Goal: Task Accomplishment & Management: Use online tool/utility

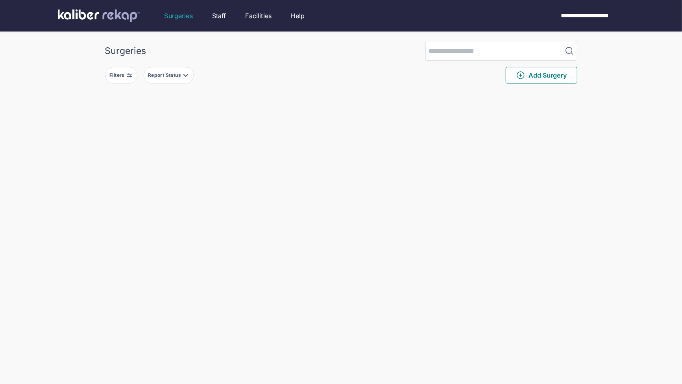
click at [127, 85] on div "Filters Report Status Add Surgery" at bounding box center [341, 75] width 472 height 29
click at [125, 76] on div "Filters" at bounding box center [117, 75] width 17 height 6
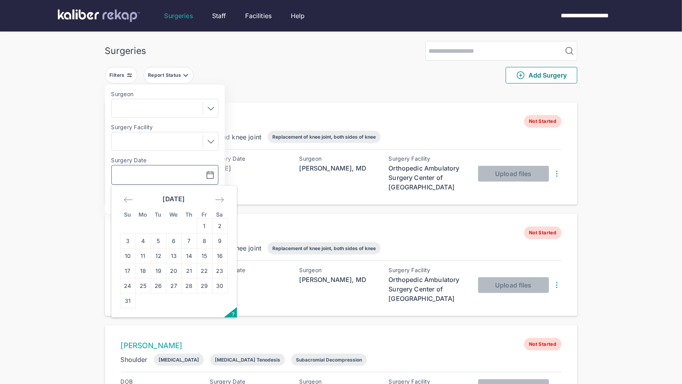
click at [157, 170] on input "text" at bounding box center [138, 174] width 46 height 9
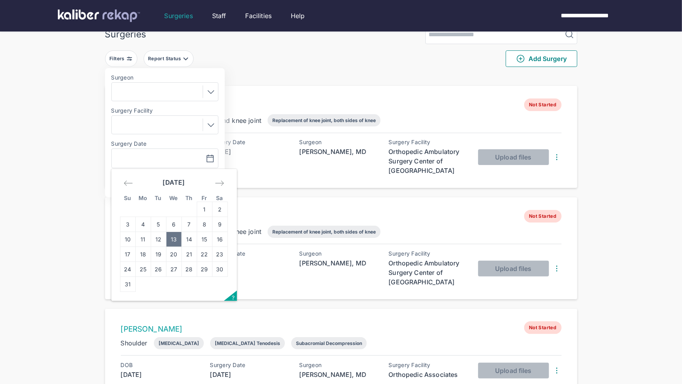
click at [177, 240] on td "13" at bounding box center [173, 239] width 15 height 15
type input "**********"
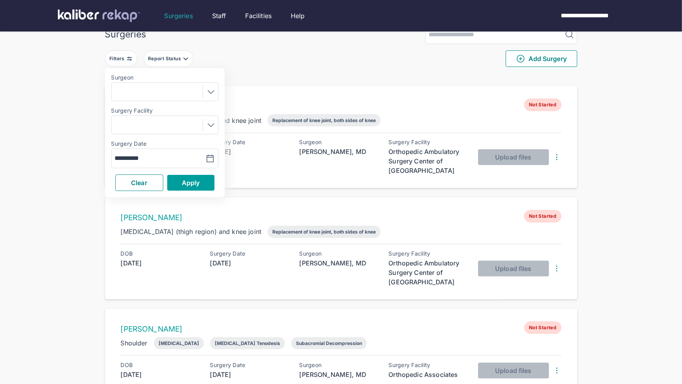
click at [198, 182] on span "Apply" at bounding box center [191, 183] width 18 height 8
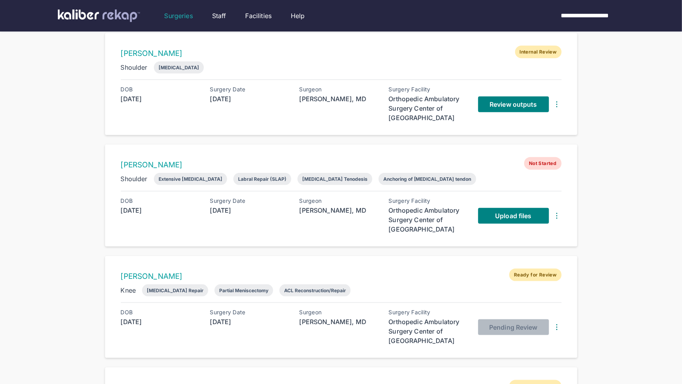
scroll to position [451, 0]
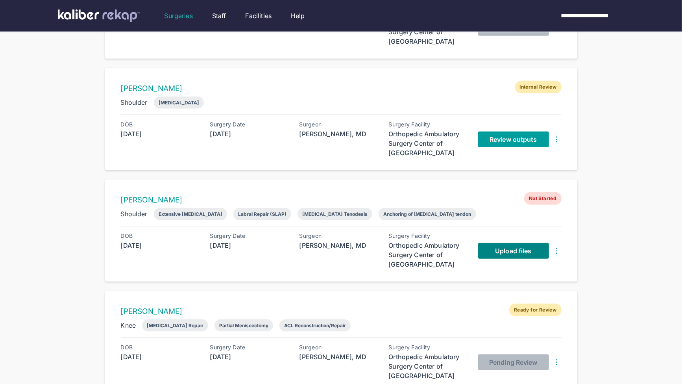
click at [506, 136] on span "Review outputs" at bounding box center [513, 139] width 47 height 8
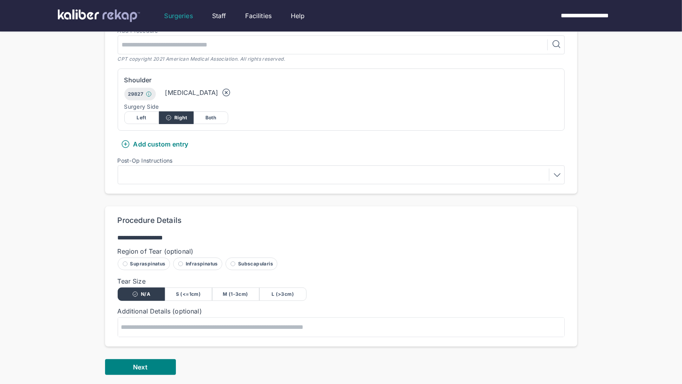
scroll to position [312, 0]
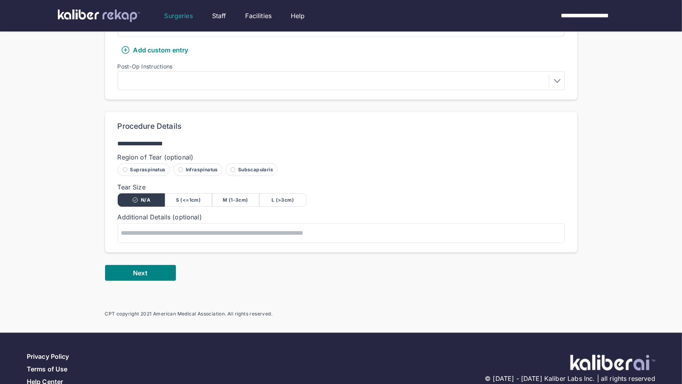
click at [148, 265] on button "Next" at bounding box center [140, 273] width 71 height 16
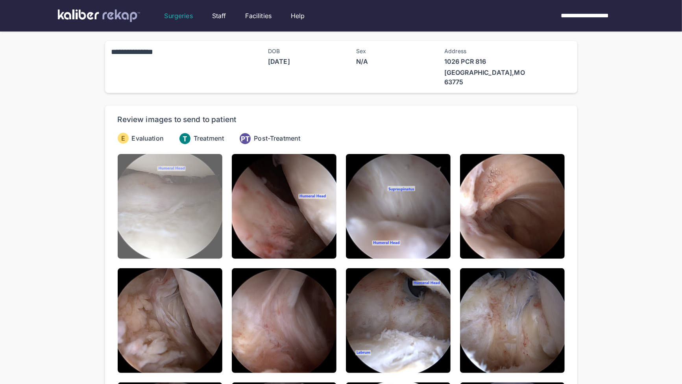
click at [176, 188] on img at bounding box center [170, 206] width 105 height 105
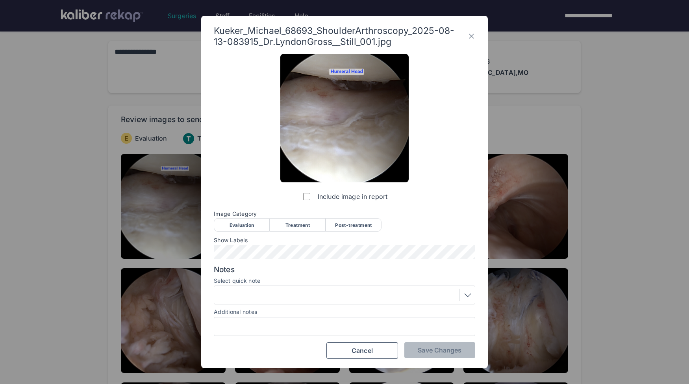
click at [235, 222] on div "Evaluation" at bounding box center [242, 224] width 56 height 13
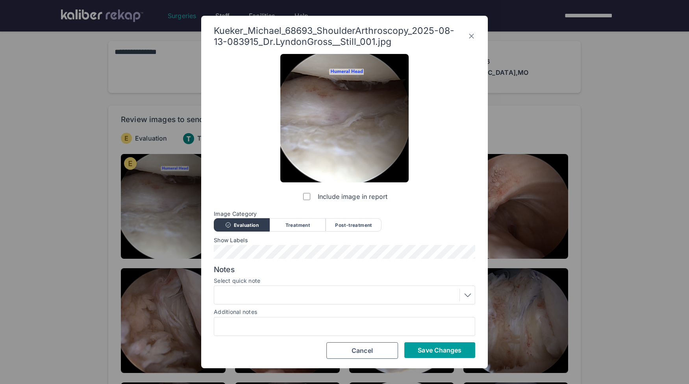
click at [432, 346] on span "Save Changes" at bounding box center [440, 350] width 44 height 8
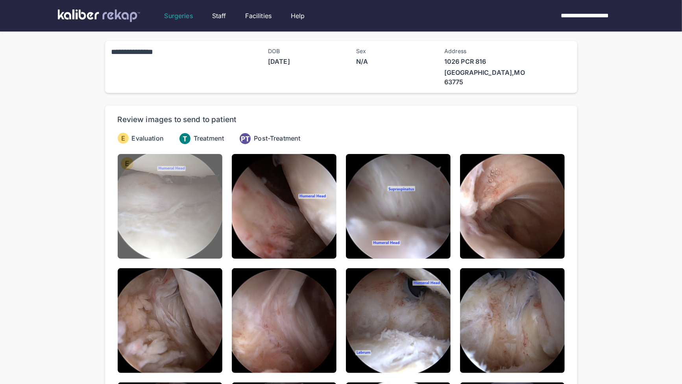
click at [196, 197] on img at bounding box center [170, 206] width 105 height 105
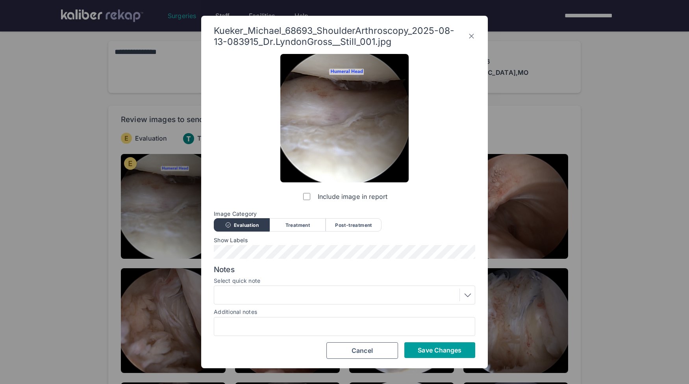
click at [428, 349] on span "Save Changes" at bounding box center [440, 350] width 44 height 8
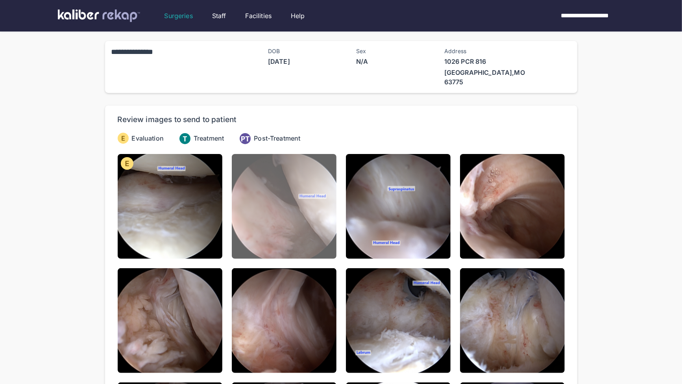
click at [257, 202] on img at bounding box center [284, 206] width 105 height 105
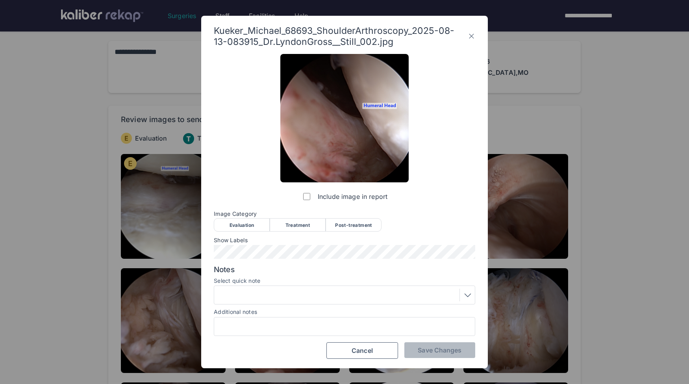
drag, startPoint x: 248, startPoint y: 224, endPoint x: 272, endPoint y: 227, distance: 24.2
click at [248, 224] on div "Evaluation" at bounding box center [242, 224] width 56 height 13
click at [443, 355] on button "Save Changes" at bounding box center [439, 350] width 71 height 16
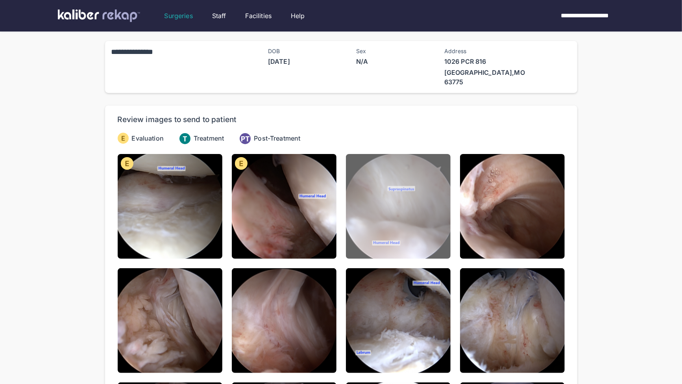
click at [419, 218] on img at bounding box center [398, 206] width 105 height 105
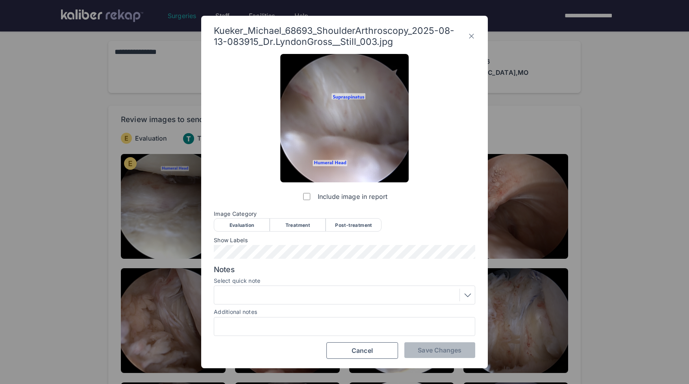
click at [249, 221] on div "Evaluation" at bounding box center [242, 224] width 56 height 13
click at [426, 359] on div "Kueker_Michael_68693_ShoulderArthroscopy_2025-08-13-083915_Dr.LyndonGross__Stil…" at bounding box center [344, 192] width 286 height 352
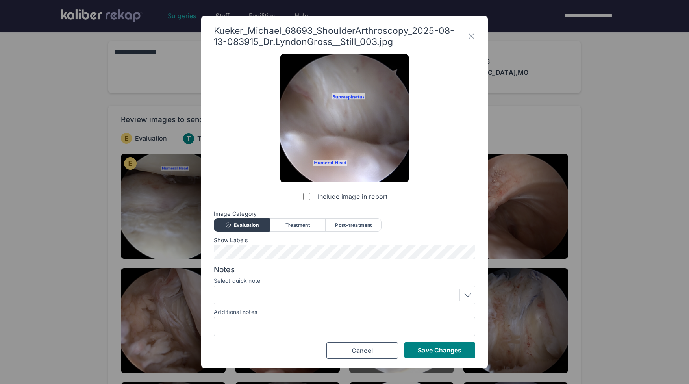
drag, startPoint x: 432, startPoint y: 353, endPoint x: 432, endPoint y: 349, distance: 4.3
click at [432, 353] on span "Save Changes" at bounding box center [440, 350] width 44 height 8
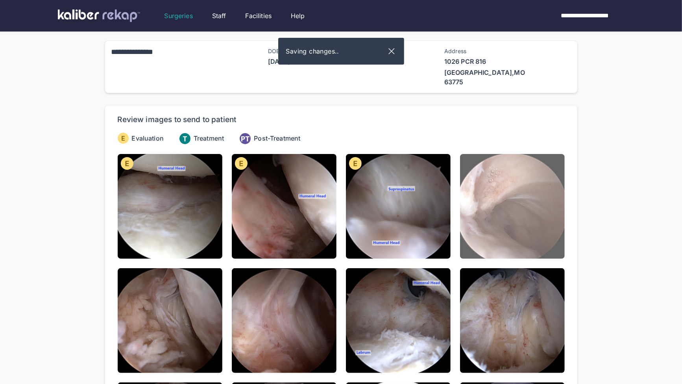
click at [523, 165] on img at bounding box center [512, 206] width 105 height 105
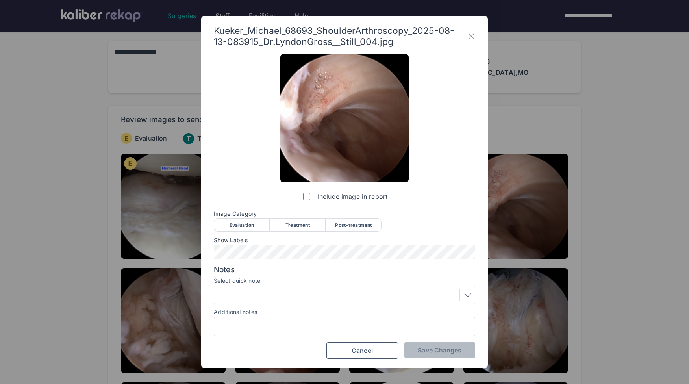
click at [240, 227] on div "Evaluation" at bounding box center [242, 224] width 56 height 13
click at [271, 293] on div at bounding box center [344, 294] width 256 height 13
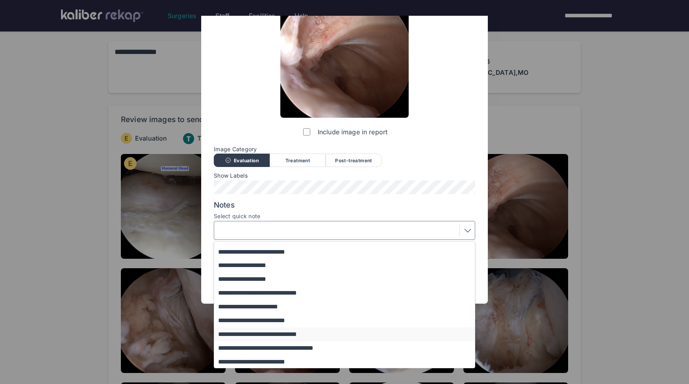
scroll to position [92, 0]
drag, startPoint x: 256, startPoint y: 320, endPoint x: 270, endPoint y: 318, distance: 14.0
click at [256, 320] on button "**********" at bounding box center [348, 320] width 268 height 14
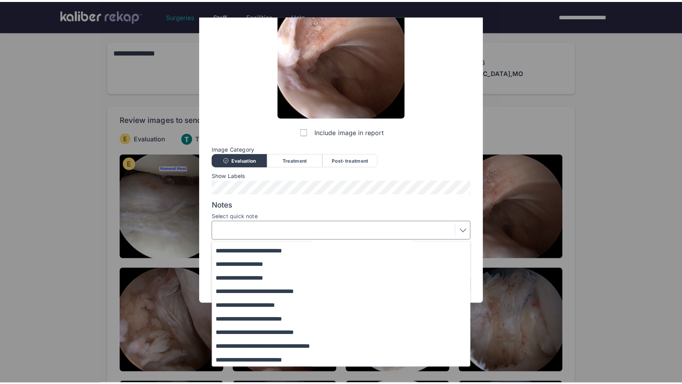
scroll to position [0, 0]
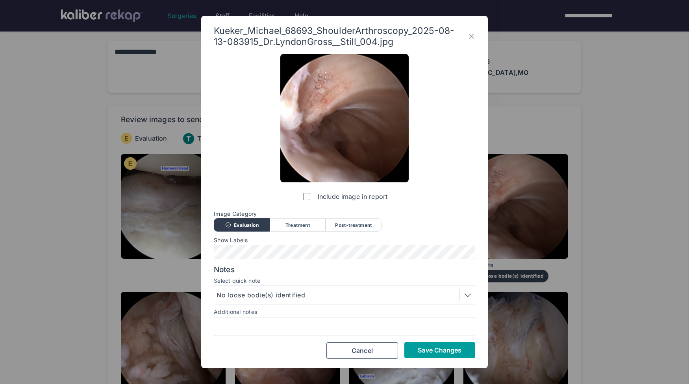
click at [445, 349] on span "Save Changes" at bounding box center [440, 350] width 44 height 8
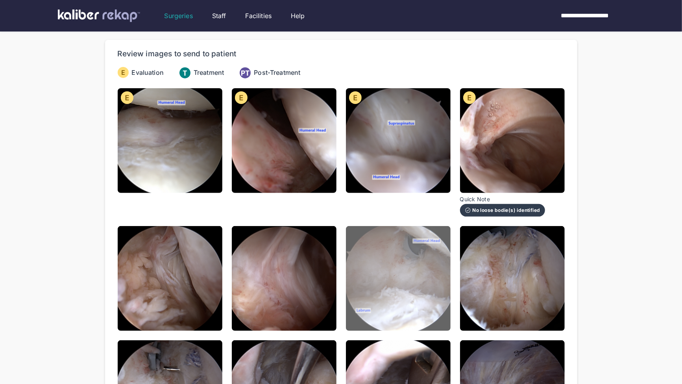
scroll to position [70, 0]
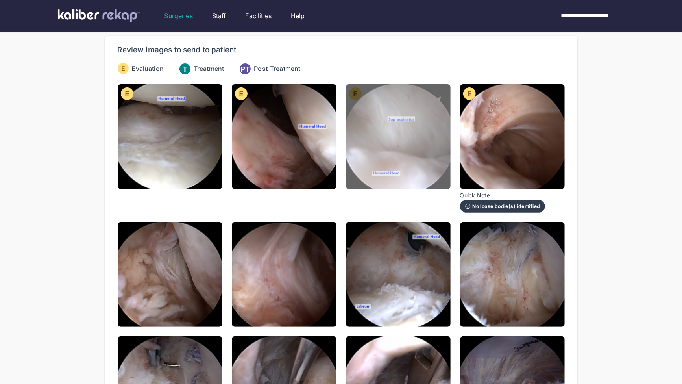
click at [413, 154] on img at bounding box center [398, 136] width 105 height 105
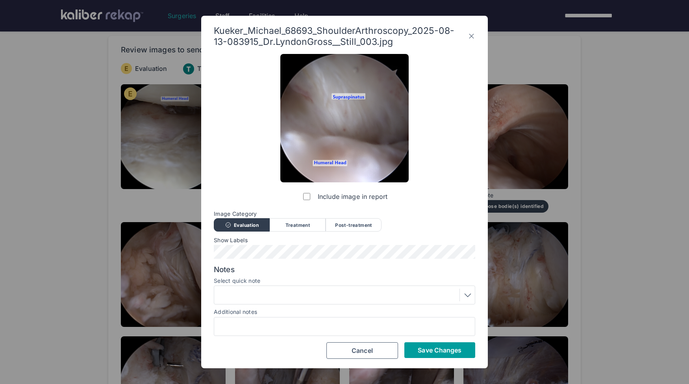
click at [425, 346] on span "Save Changes" at bounding box center [440, 350] width 44 height 8
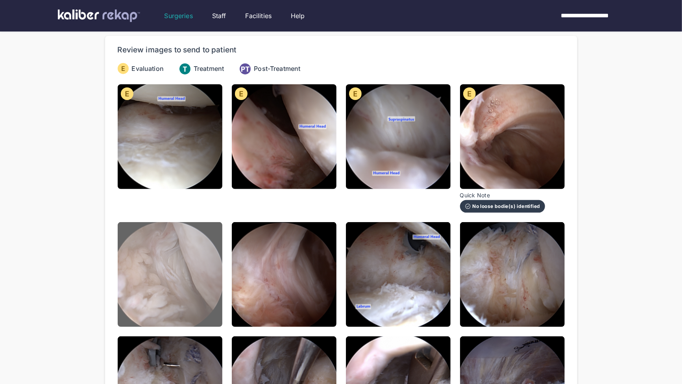
click at [185, 267] on img at bounding box center [170, 274] width 105 height 105
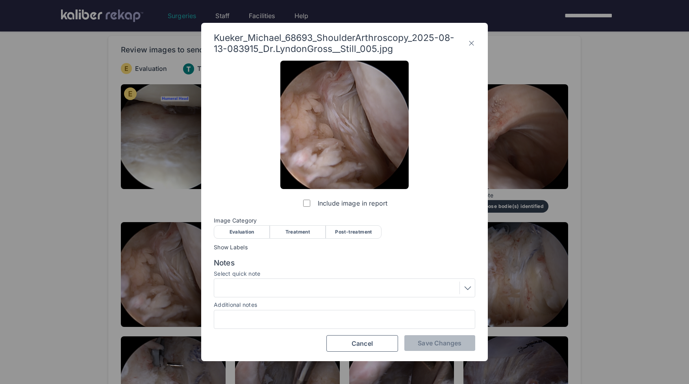
click at [247, 229] on div "Evaluation" at bounding box center [242, 231] width 56 height 13
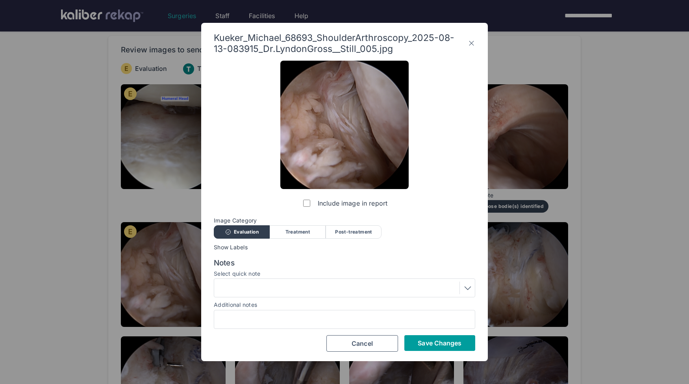
click at [442, 345] on span "Save Changes" at bounding box center [440, 343] width 44 height 8
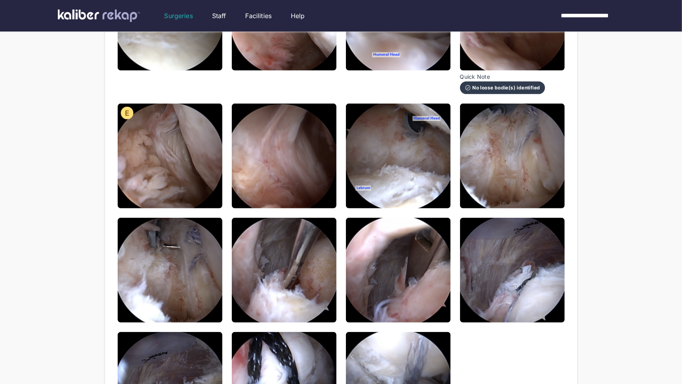
scroll to position [189, 0]
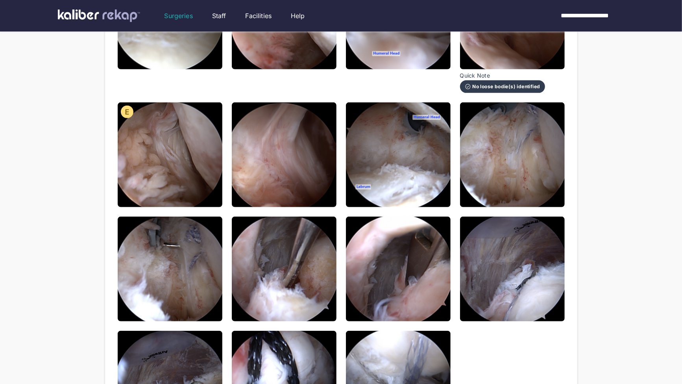
click at [278, 162] on img at bounding box center [284, 154] width 105 height 105
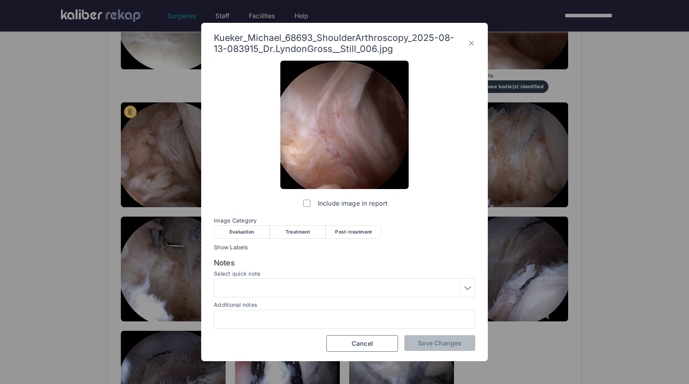
click at [240, 233] on div "Evaluation" at bounding box center [242, 231] width 56 height 13
click at [440, 344] on span "Save Changes" at bounding box center [440, 343] width 44 height 8
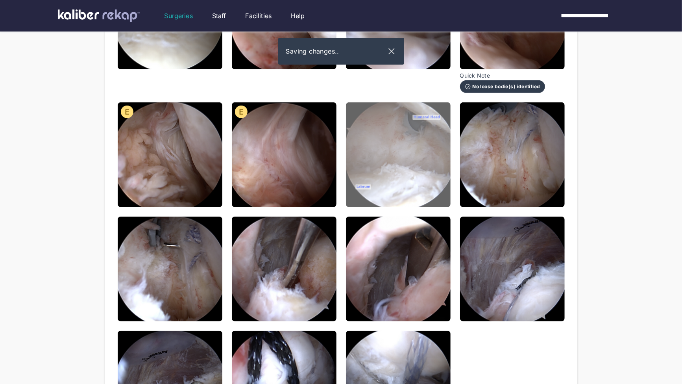
click at [403, 146] on img at bounding box center [398, 154] width 105 height 105
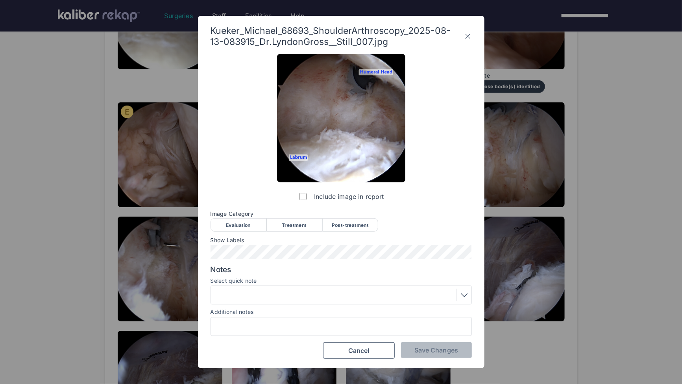
click at [230, 220] on div "Evaluation" at bounding box center [239, 224] width 56 height 13
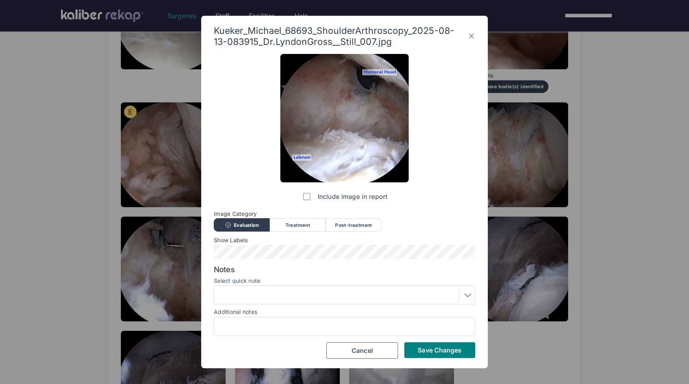
click at [441, 352] on span "Save Changes" at bounding box center [440, 350] width 44 height 8
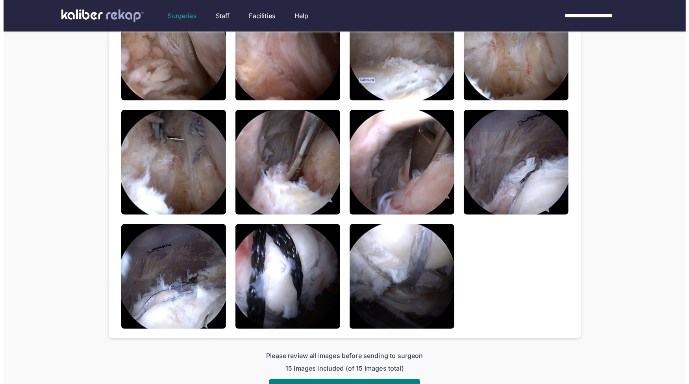
scroll to position [286, 0]
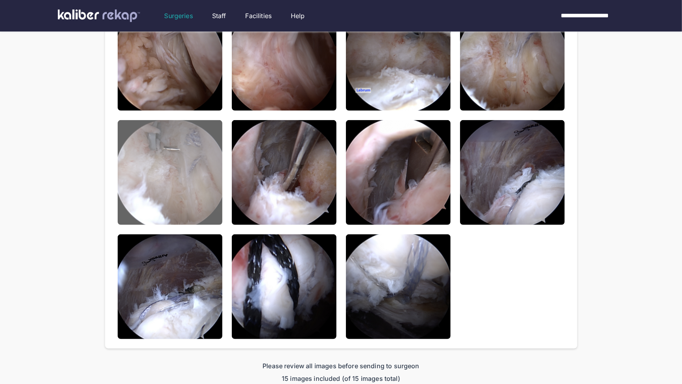
click at [188, 176] on img at bounding box center [170, 172] width 105 height 105
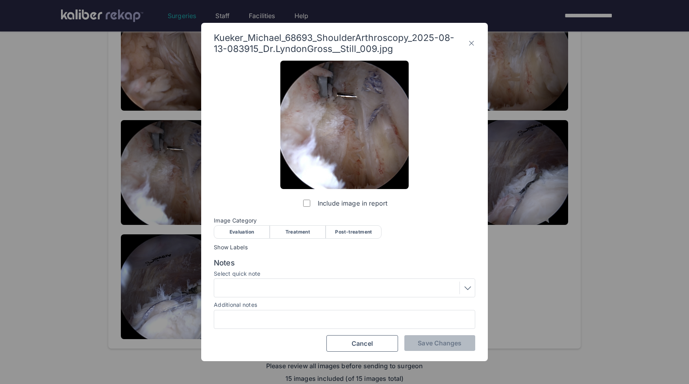
click at [309, 232] on div "Treatment" at bounding box center [298, 231] width 56 height 13
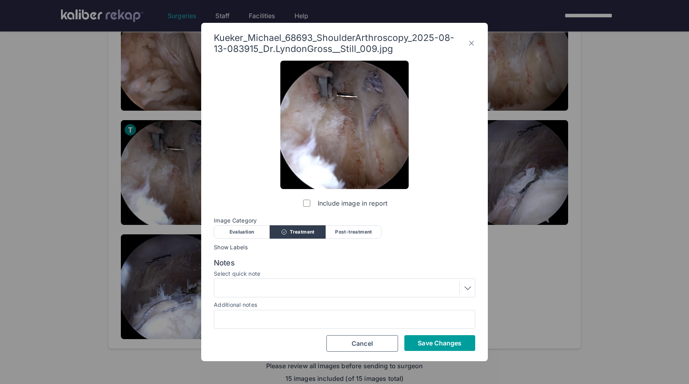
click at [433, 348] on button "Save Changes" at bounding box center [439, 343] width 71 height 16
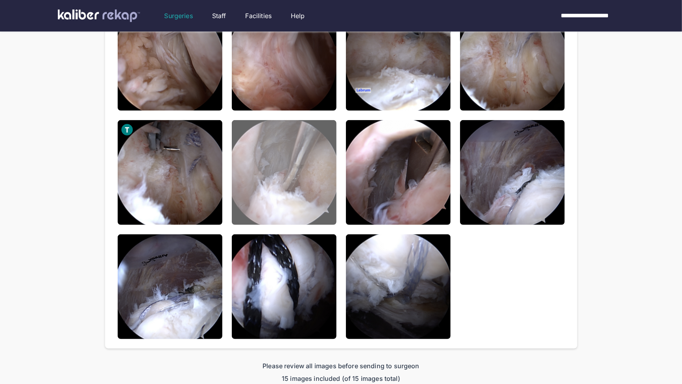
click at [300, 177] on img at bounding box center [284, 172] width 105 height 105
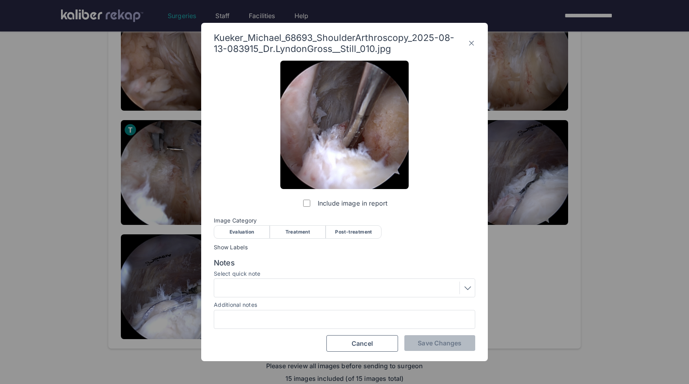
click at [308, 233] on div "Treatment" at bounding box center [298, 231] width 56 height 13
click at [435, 349] on button "Save Changes" at bounding box center [439, 343] width 71 height 16
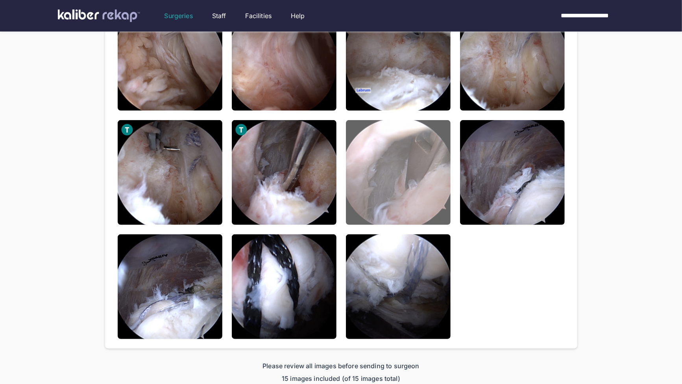
click at [414, 186] on img at bounding box center [398, 172] width 105 height 105
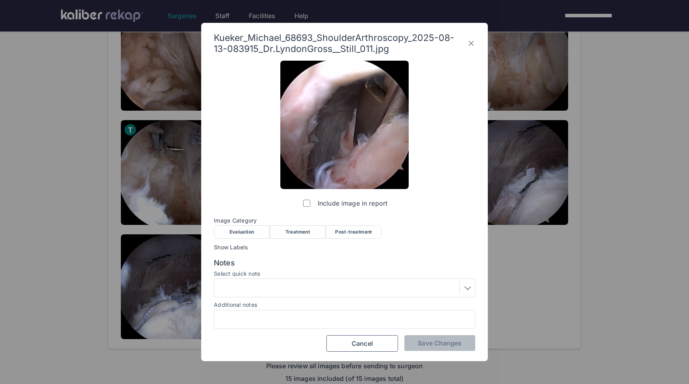
click at [288, 227] on div "Treatment" at bounding box center [298, 231] width 56 height 13
click at [349, 295] on div at bounding box center [344, 287] width 261 height 19
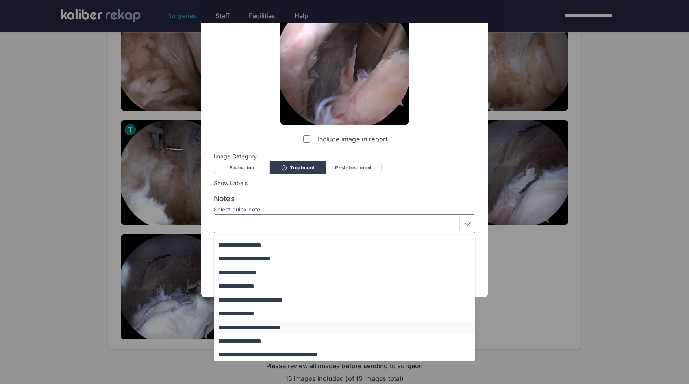
scroll to position [65, 0]
click at [253, 311] on button "**********" at bounding box center [348, 313] width 268 height 14
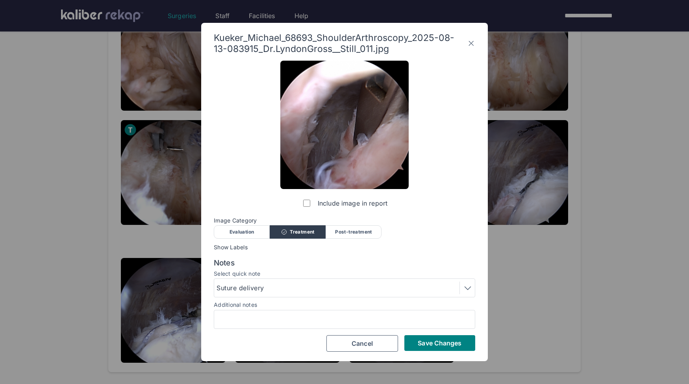
drag, startPoint x: 296, startPoint y: 276, endPoint x: 282, endPoint y: 293, distance: 22.1
click at [295, 278] on div "Select quick note Suture delivery" at bounding box center [344, 283] width 261 height 27
click at [282, 293] on div "Suture delivery" at bounding box center [344, 287] width 256 height 13
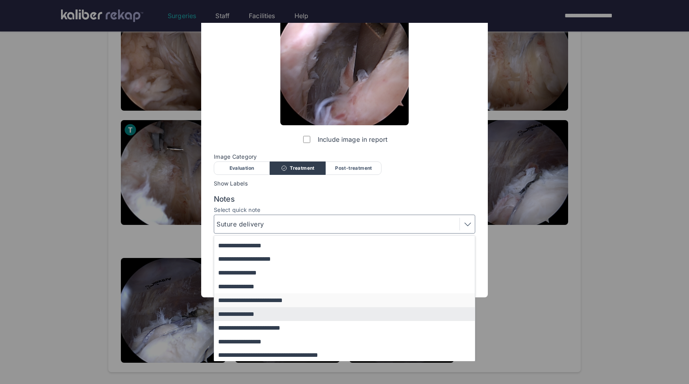
scroll to position [65, 0]
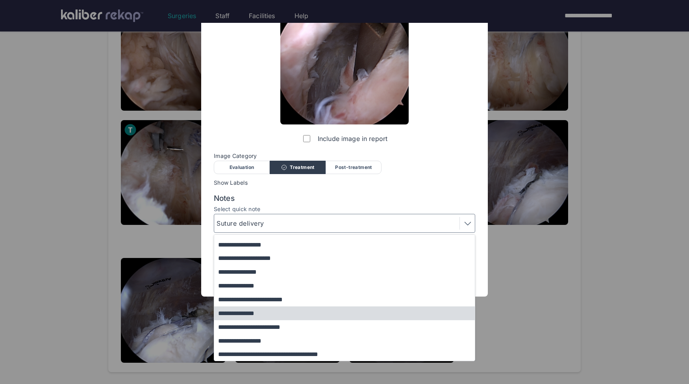
click at [256, 311] on button "**********" at bounding box center [348, 313] width 268 height 14
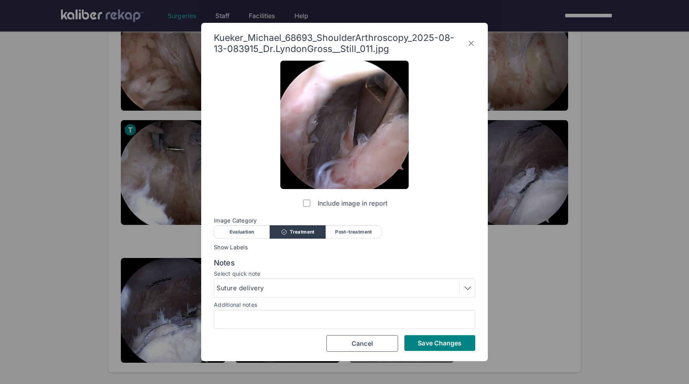
click at [430, 337] on button "Save Changes" at bounding box center [439, 343] width 71 height 16
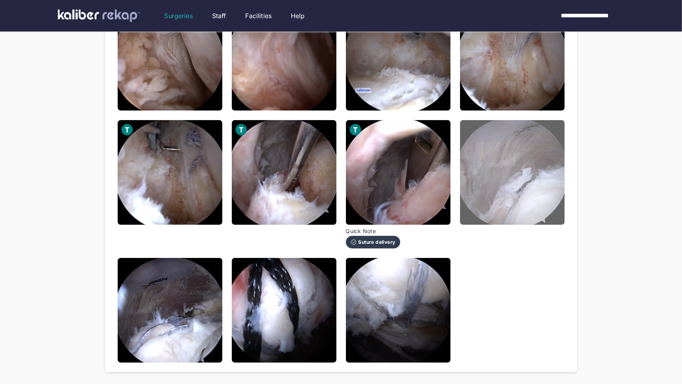
click at [525, 169] on img at bounding box center [512, 172] width 105 height 105
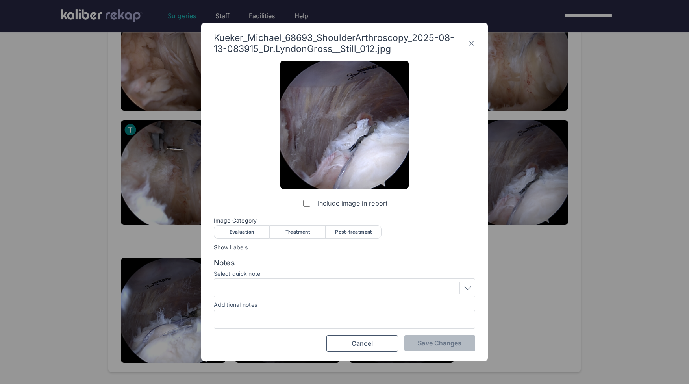
click at [350, 228] on div "Post-treatment" at bounding box center [353, 231] width 56 height 13
click at [327, 299] on div "Notes Select quick note Additional notes" at bounding box center [344, 293] width 261 height 71
click at [320, 285] on div at bounding box center [344, 287] width 256 height 13
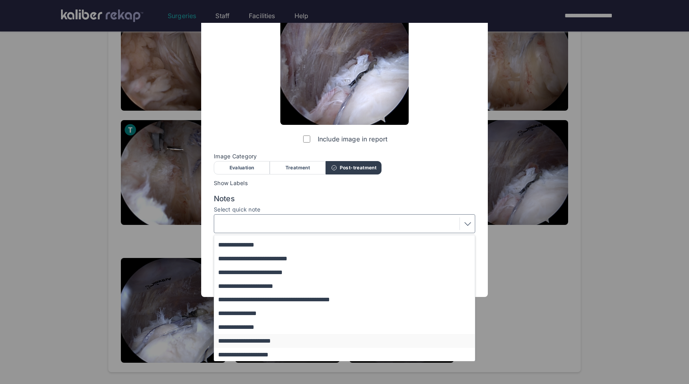
scroll to position [65, 0]
click at [261, 353] on button "**********" at bounding box center [348, 354] width 268 height 14
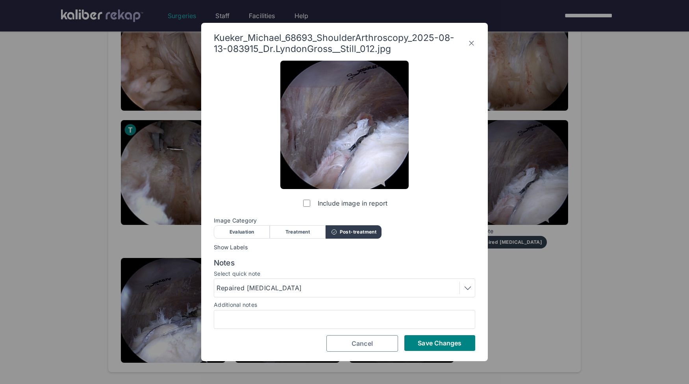
scroll to position [0, 0]
click at [451, 337] on button "Save Changes" at bounding box center [439, 343] width 71 height 16
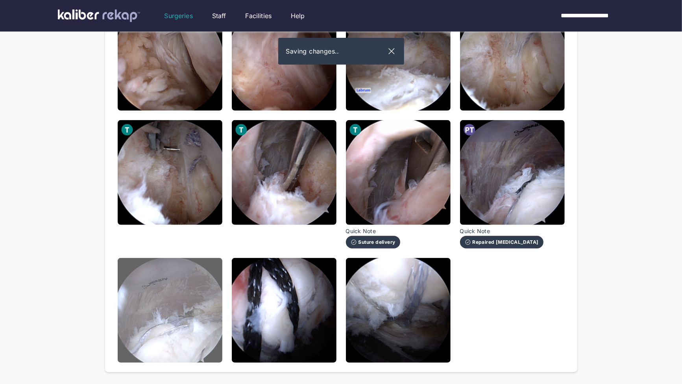
click at [137, 310] on img at bounding box center [170, 310] width 105 height 105
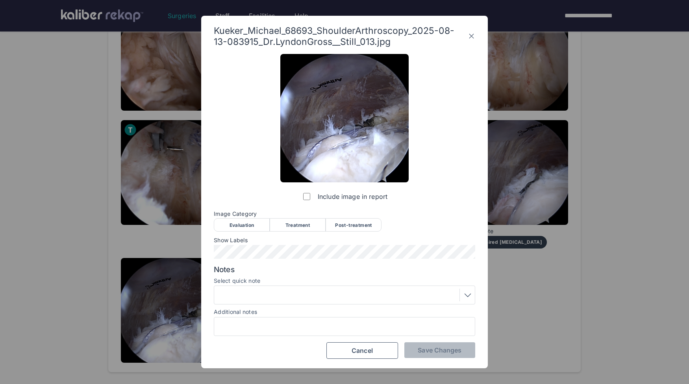
click at [360, 224] on div "Post-treatment" at bounding box center [353, 224] width 56 height 13
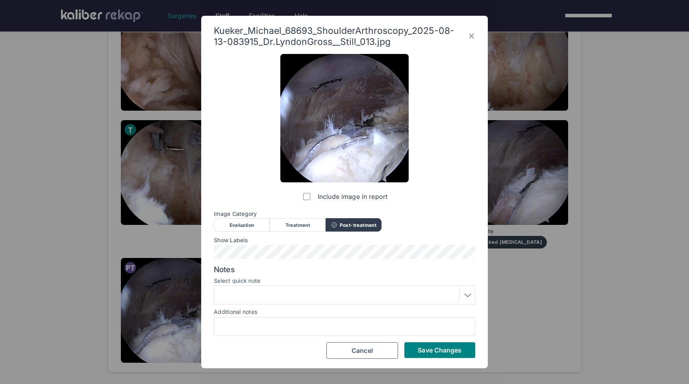
click at [434, 344] on button "Save Changes" at bounding box center [439, 350] width 71 height 16
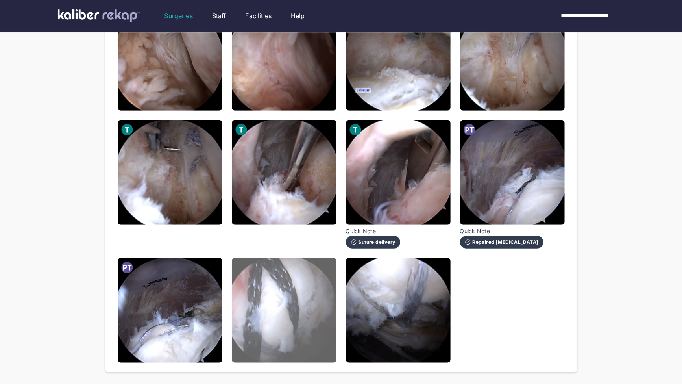
click at [288, 301] on img at bounding box center [284, 310] width 105 height 105
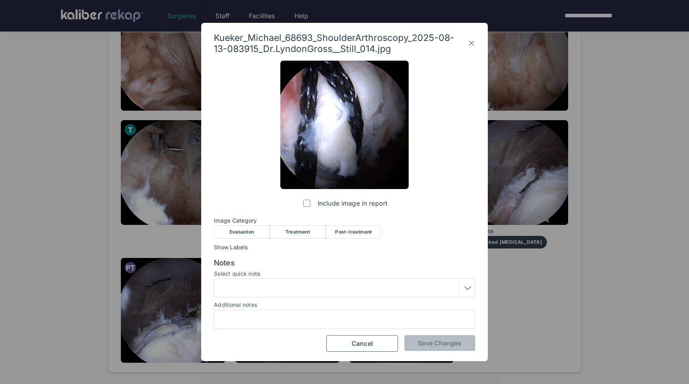
click at [349, 238] on div "Post-treatment" at bounding box center [353, 231] width 56 height 13
click at [301, 296] on div at bounding box center [344, 287] width 261 height 19
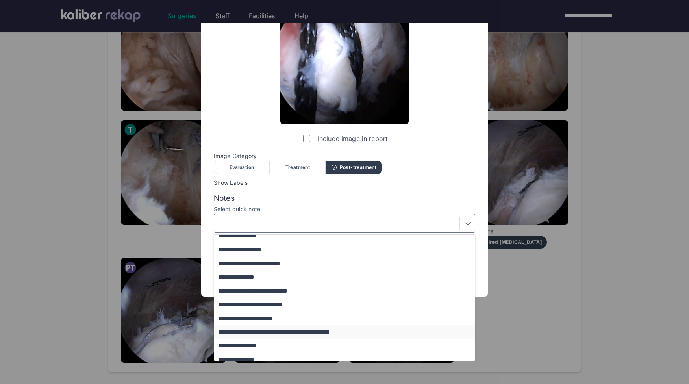
scroll to position [51, 0]
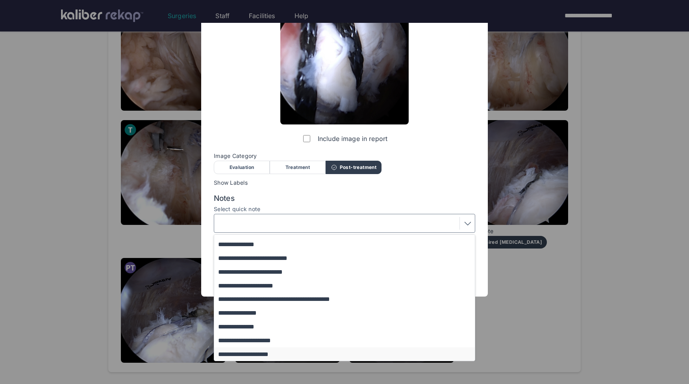
click at [268, 354] on button "**********" at bounding box center [348, 354] width 268 height 14
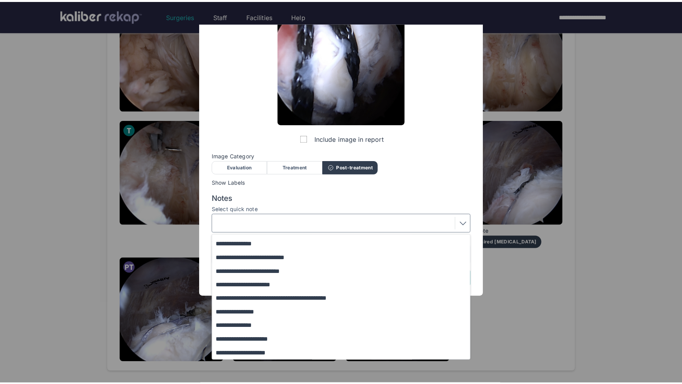
scroll to position [0, 0]
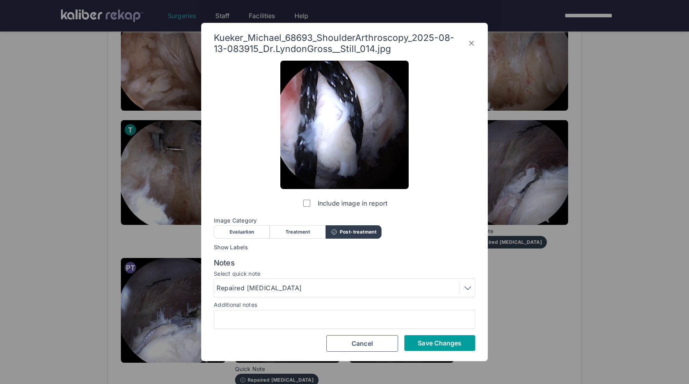
click at [453, 345] on span "Save Changes" at bounding box center [440, 343] width 44 height 8
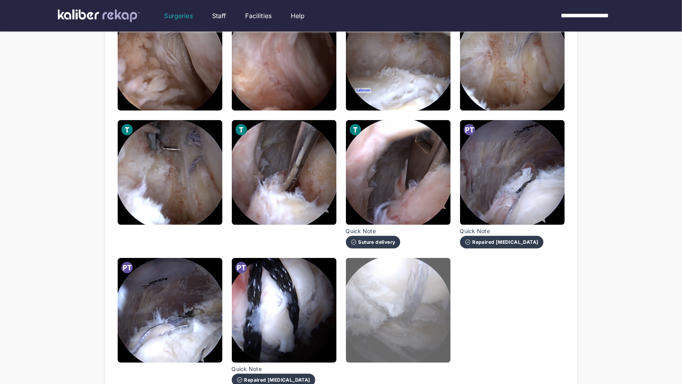
click at [422, 317] on img at bounding box center [398, 310] width 105 height 105
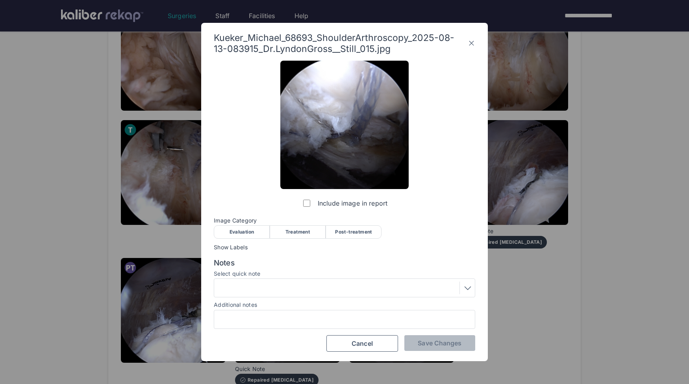
drag, startPoint x: 364, startPoint y: 226, endPoint x: 371, endPoint y: 239, distance: 14.6
click at [364, 226] on div "Post-treatment" at bounding box center [353, 231] width 56 height 13
click at [429, 341] on span "Save Changes" at bounding box center [440, 343] width 44 height 8
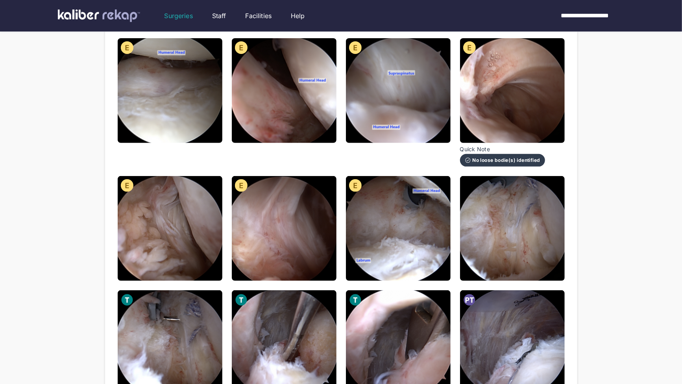
scroll to position [95, 0]
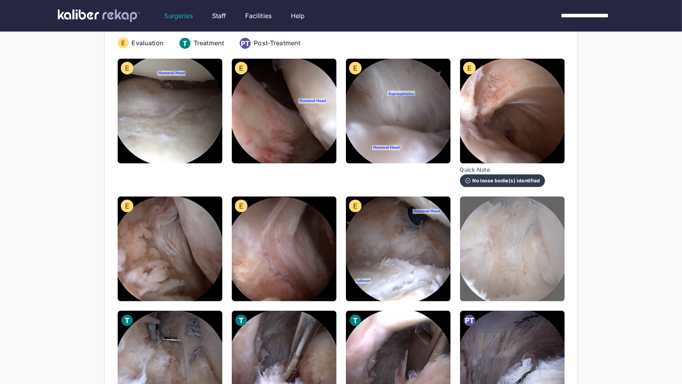
click at [525, 245] on img at bounding box center [512, 248] width 105 height 105
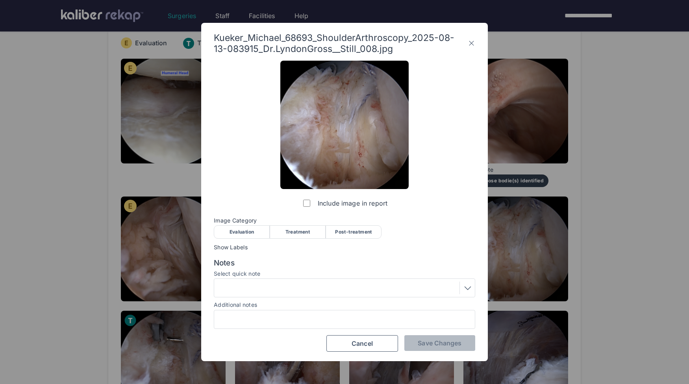
click at [238, 232] on div "Evaluation" at bounding box center [242, 231] width 56 height 13
click at [438, 343] on span "Save Changes" at bounding box center [440, 343] width 44 height 8
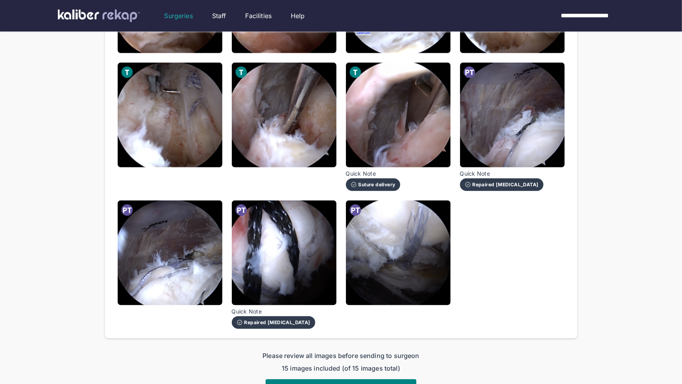
scroll to position [432, 0]
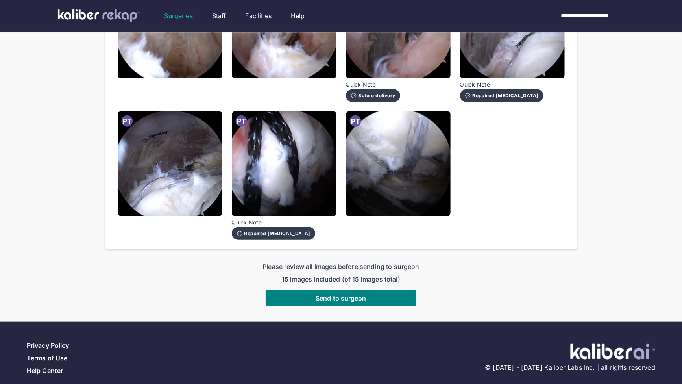
click at [372, 290] on button "Send to surgeon" at bounding box center [341, 298] width 151 height 16
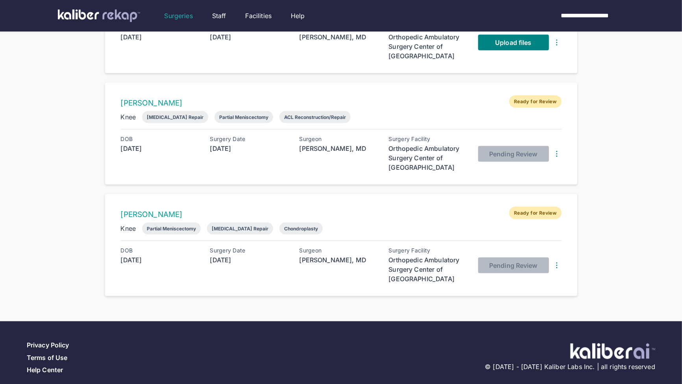
scroll to position [667, 0]
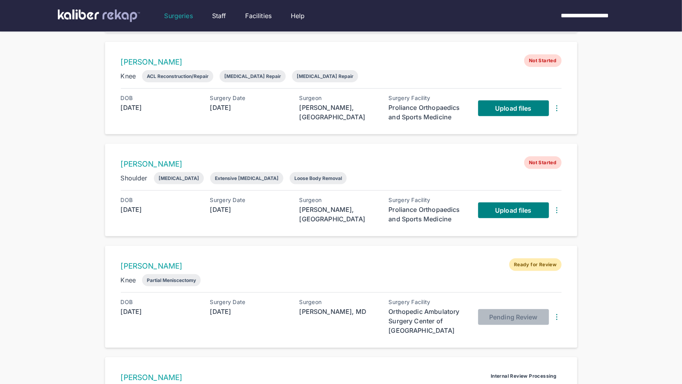
scroll to position [161, 0]
